Goal: Transaction & Acquisition: Obtain resource

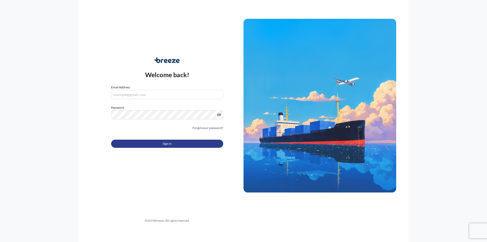
type input "[EMAIL_ADDRESS][DOMAIN_NAME]"
click at [169, 142] on span "Sign In" at bounding box center [167, 143] width 9 height 5
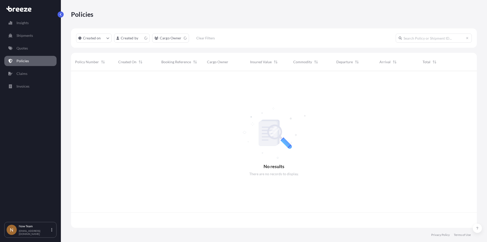
scroll to position [156, 402]
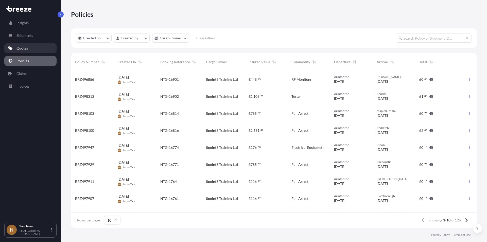
click at [29, 47] on link "Quotes" at bounding box center [30, 48] width 52 height 10
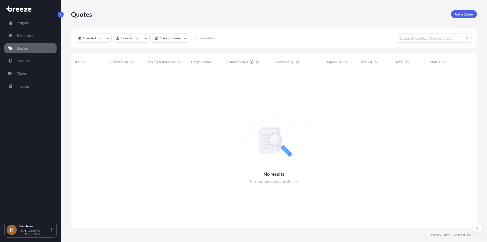
scroll to position [171, 402]
click at [33, 36] on link "Shipments" at bounding box center [30, 35] width 52 height 10
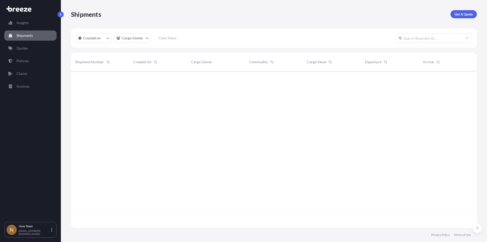
scroll to position [171, 402]
click at [467, 11] on link "Get A Quote" at bounding box center [464, 14] width 26 height 8
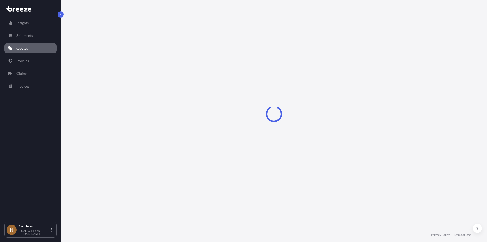
select select "Sea"
select select "1"
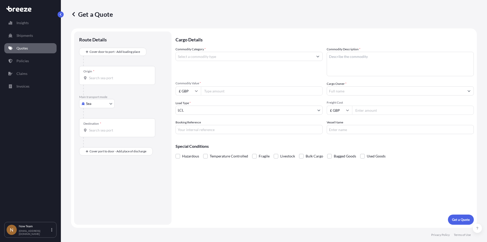
click at [110, 104] on body "Insights Shipments Quotes Policies Claims Invoices N Now Team [EMAIL_ADDRESS][D…" at bounding box center [243, 121] width 487 height 242
click at [99, 133] on div "Road" at bounding box center [96, 134] width 31 height 9
select select "Road"
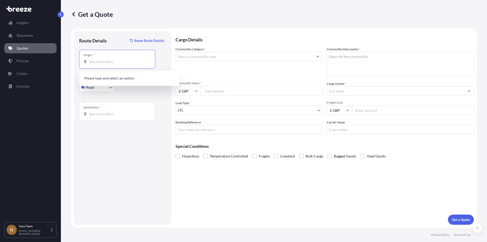
click at [103, 63] on input "Origin *" at bounding box center [119, 61] width 60 height 5
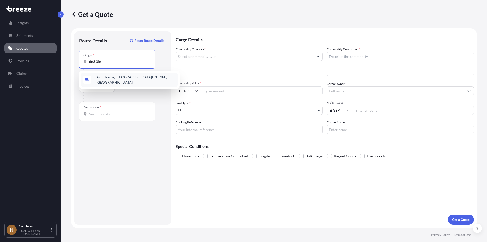
click at [106, 79] on span "Armthorpe, Doncaster DN3 3FE , [GEOGRAPHIC_DATA]" at bounding box center [135, 80] width 79 height 10
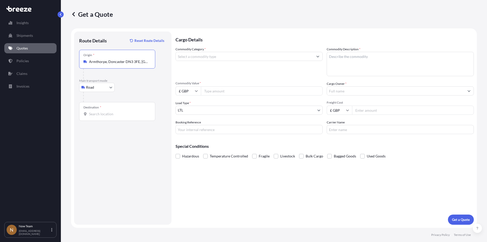
type input "Armthorpe, Doncaster DN3 3FE, [GEOGRAPHIC_DATA]"
click at [108, 117] on div "Destination *" at bounding box center [117, 111] width 76 height 19
click at [108, 116] on input "Destination *" at bounding box center [119, 113] width 60 height 5
click at [113, 129] on span "[PERSON_NAME][STREET_ADDRESS]" at bounding box center [135, 132] width 79 height 10
type input "[PERSON_NAME][STREET_ADDRESS]"
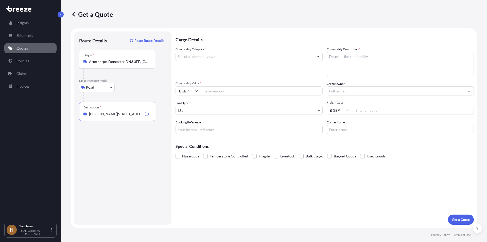
click at [201, 52] on input "Commodity Category *" at bounding box center [245, 56] width 138 height 9
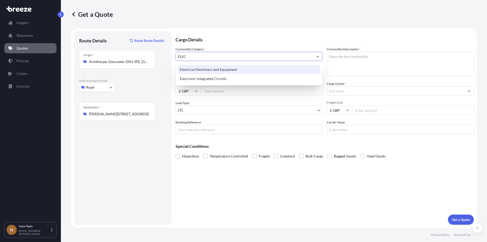
click at [204, 67] on div "Electrical Machinery and Equipment" at bounding box center [249, 69] width 143 height 9
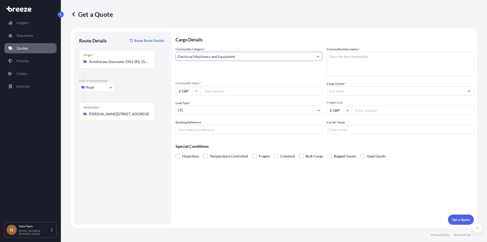
type input "Electrical Machinery and Equipment"
click at [355, 61] on textarea "Commodity Description *" at bounding box center [400, 64] width 147 height 24
type textarea "Full arrest"
click at [239, 88] on input "Commodity Value *" at bounding box center [262, 90] width 122 height 9
type input "600"
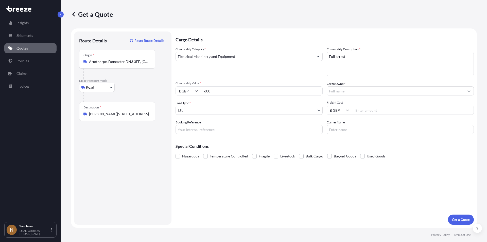
drag, startPoint x: 197, startPoint y: 128, endPoint x: 198, endPoint y: 125, distance: 3.6
click at [197, 128] on input "Booking Reference" at bounding box center [249, 129] width 147 height 9
type input "NTG-16911"
click at [338, 91] on input "Cargo Owner *" at bounding box center [396, 90] width 138 height 9
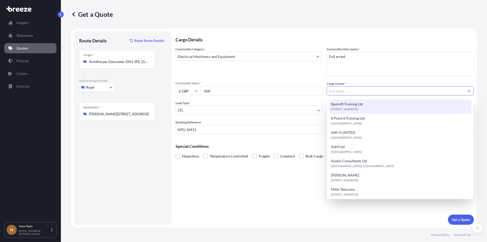
click at [349, 104] on span "8point8 Training Ltd" at bounding box center [347, 103] width 32 height 5
type input "8point8 Training Ltd"
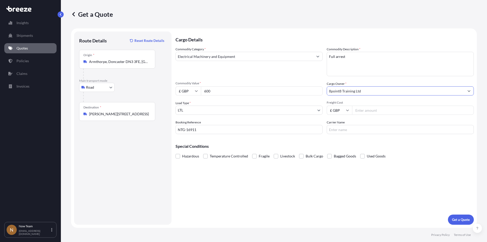
click at [365, 107] on input "Freight Cost" at bounding box center [413, 110] width 122 height 9
click at [368, 109] on input "Freight Cost" at bounding box center [413, 110] width 122 height 9
type input "5.65"
click at [363, 131] on input "Carrier Name" at bounding box center [400, 129] width 147 height 9
type input "Fedex"
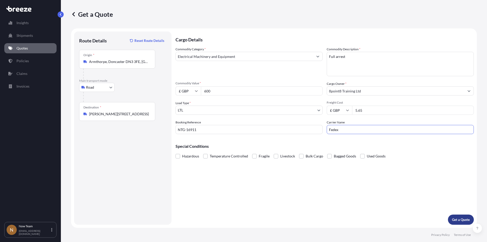
click at [460, 220] on p "Get a Quote" at bounding box center [461, 219] width 18 height 5
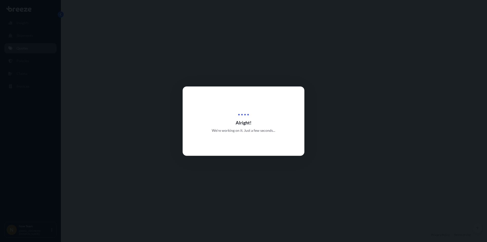
select select "Road"
select select "1"
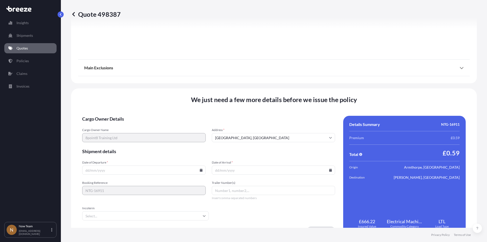
scroll to position [564, 0]
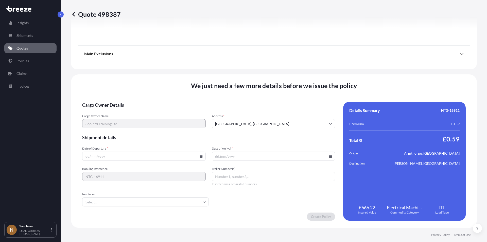
click at [200, 156] on icon at bounding box center [201, 156] width 3 height 3
click at [107, 100] on button "8" at bounding box center [108, 101] width 8 height 8
type input "[DATE]"
click at [329, 156] on icon at bounding box center [330, 156] width 3 height 3
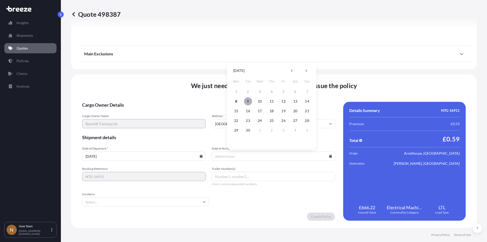
click at [247, 102] on button "9" at bounding box center [248, 101] width 8 height 8
type input "[DATE]"
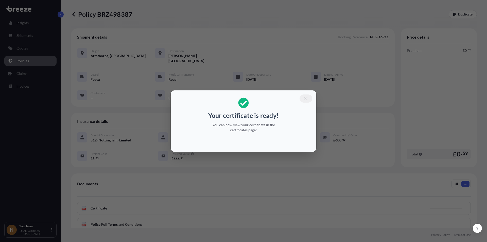
click at [305, 96] on icon "button" at bounding box center [306, 98] width 5 height 5
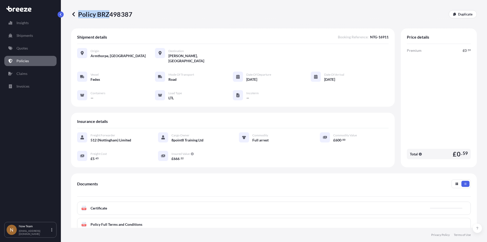
drag, startPoint x: 132, startPoint y: 15, endPoint x: 108, endPoint y: 14, distance: 24.1
click at [108, 14] on p "Policy BRZ498387" at bounding box center [101, 14] width 61 height 8
click at [150, 12] on div "Policy BRZ498387 Duplicate" at bounding box center [274, 14] width 406 height 8
drag, startPoint x: 98, startPoint y: 15, endPoint x: 131, endPoint y: 12, distance: 32.8
click at [131, 12] on p "Policy BRZ498387" at bounding box center [101, 14] width 61 height 8
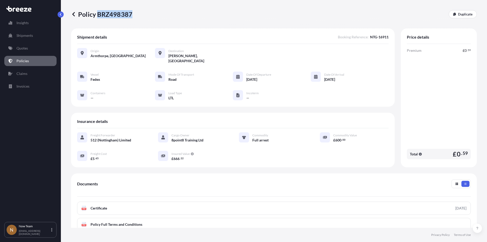
copy p "BRZ498387"
